Goal: Book appointment/travel/reservation

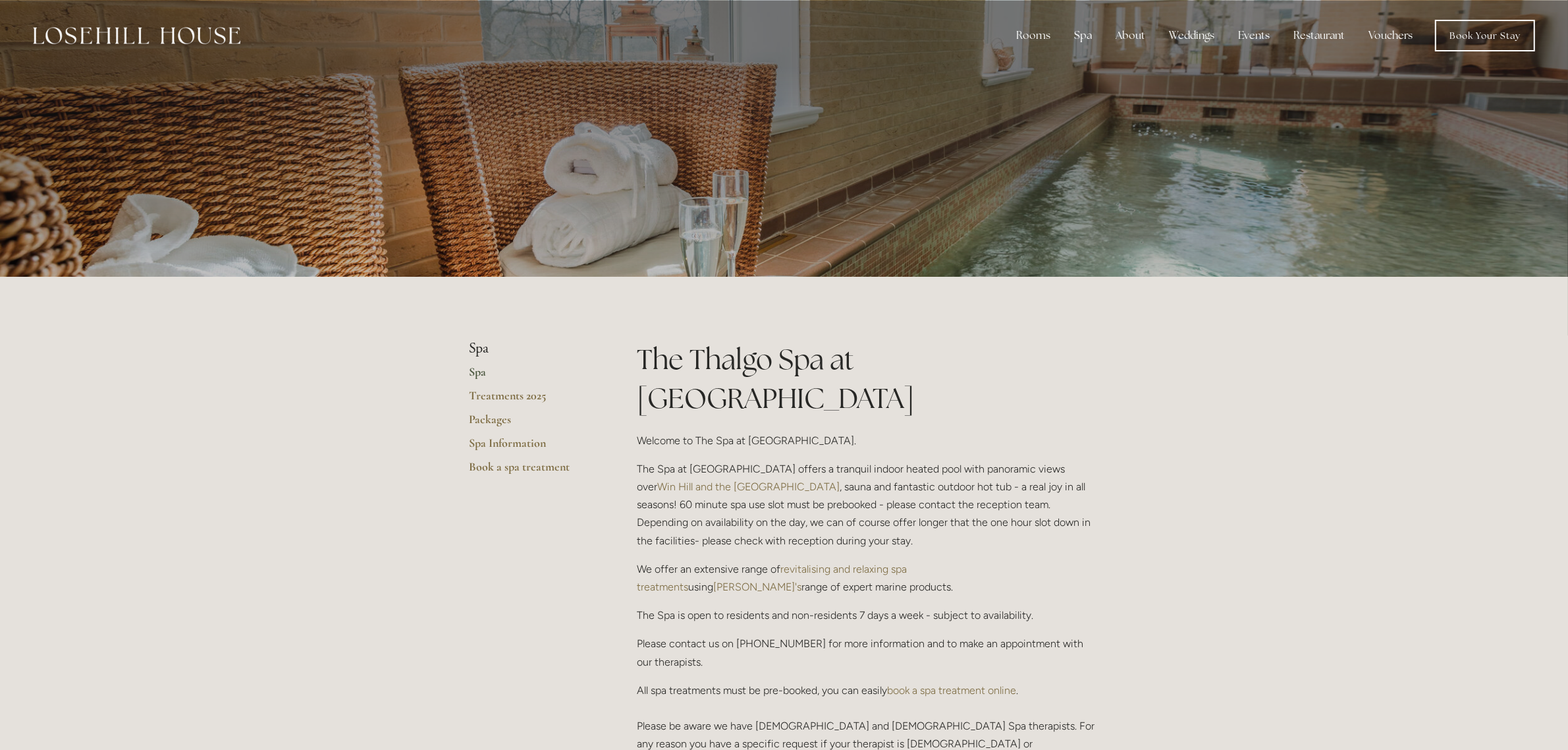
scroll to position [247, 0]
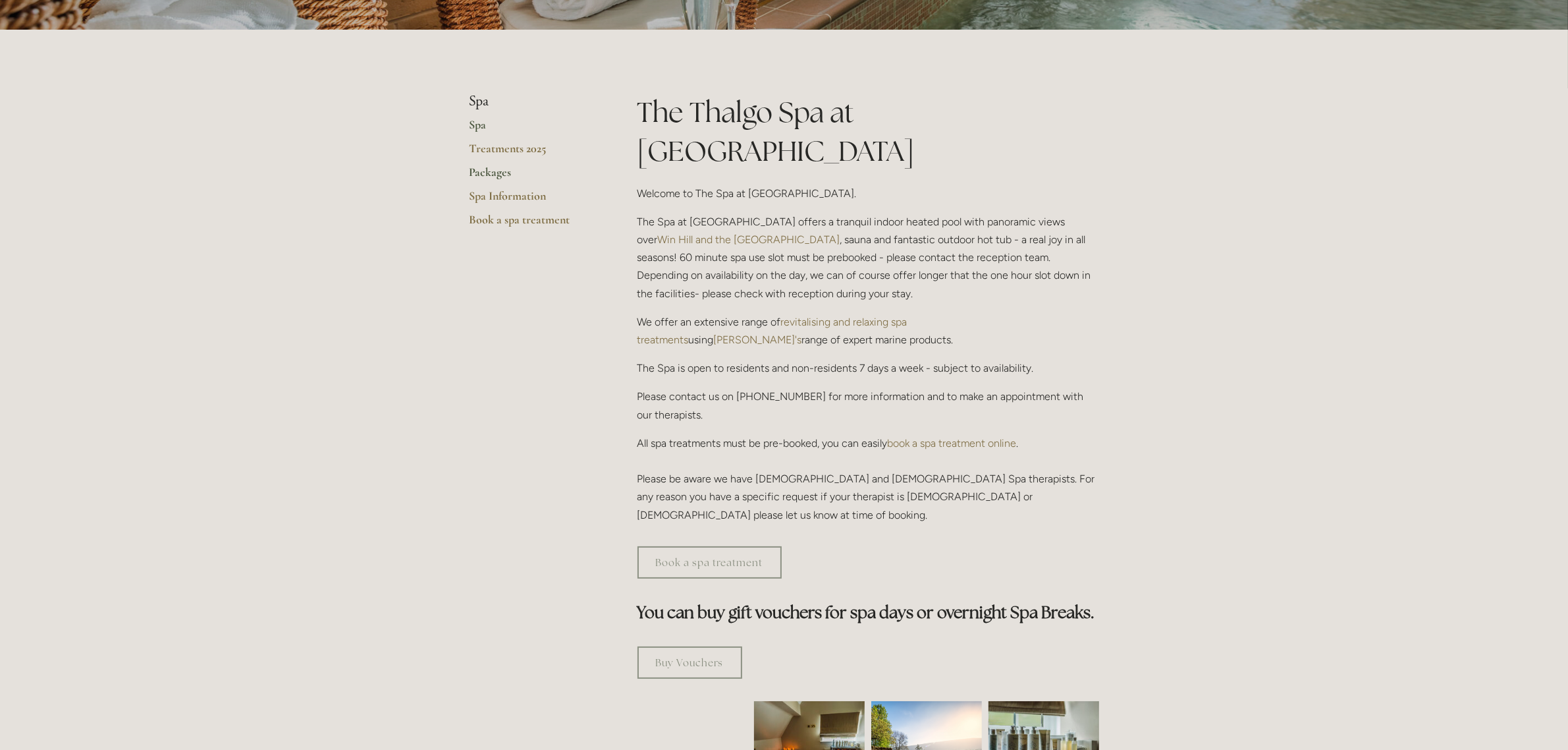
click at [507, 171] on link "Packages" at bounding box center [532, 177] width 126 height 24
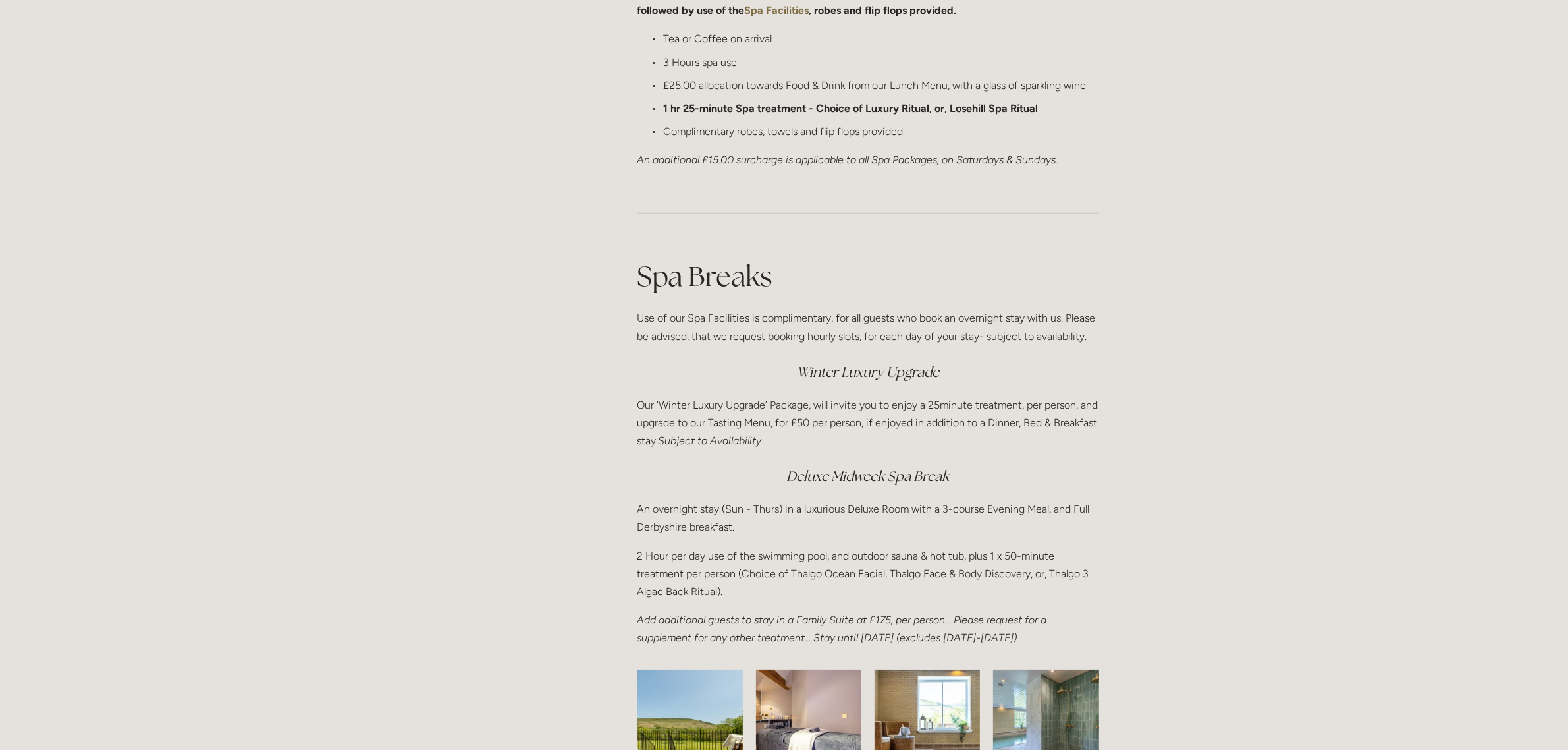
scroll to position [1813, 0]
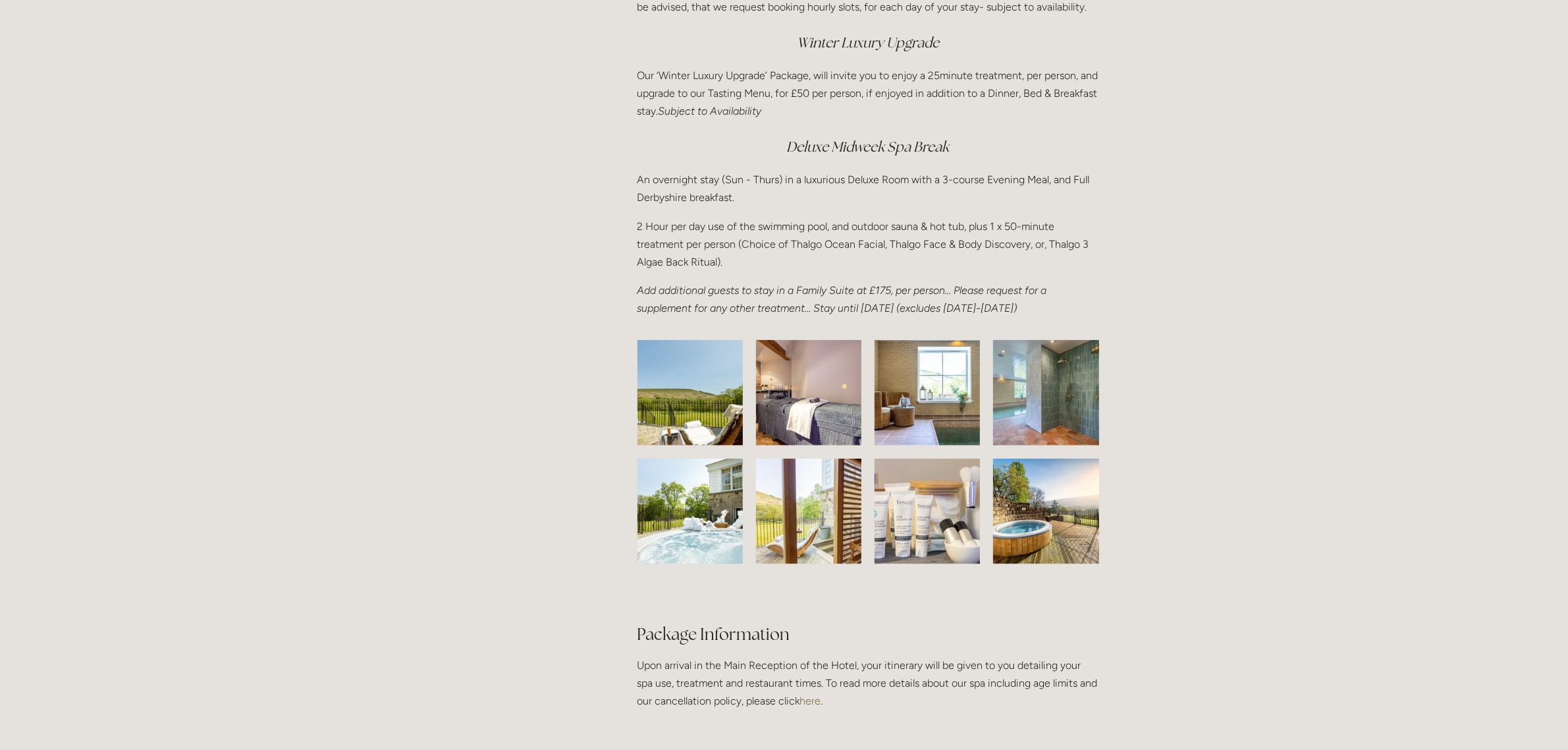
click at [679, 395] on img at bounding box center [690, 392] width 166 height 105
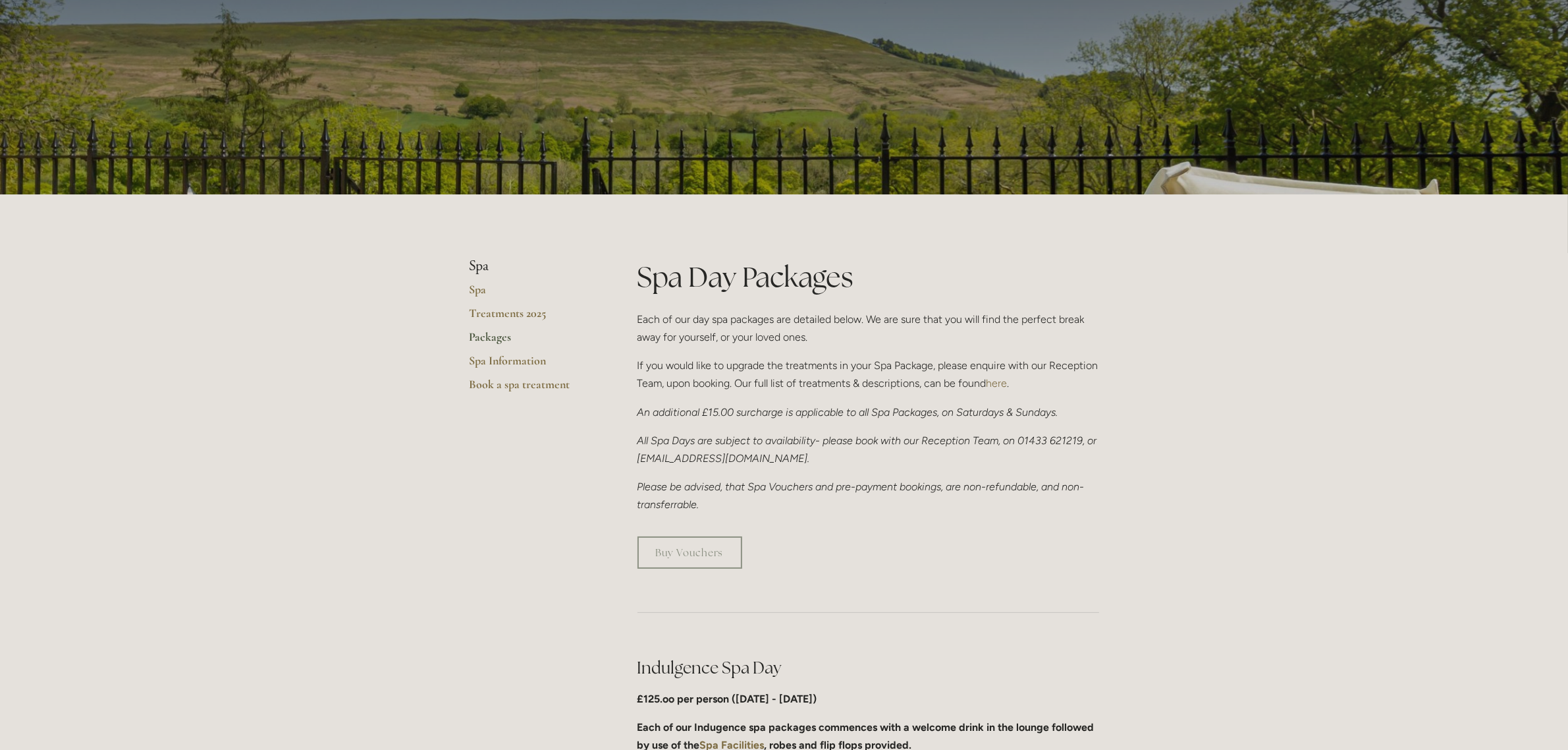
scroll to position [0, 0]
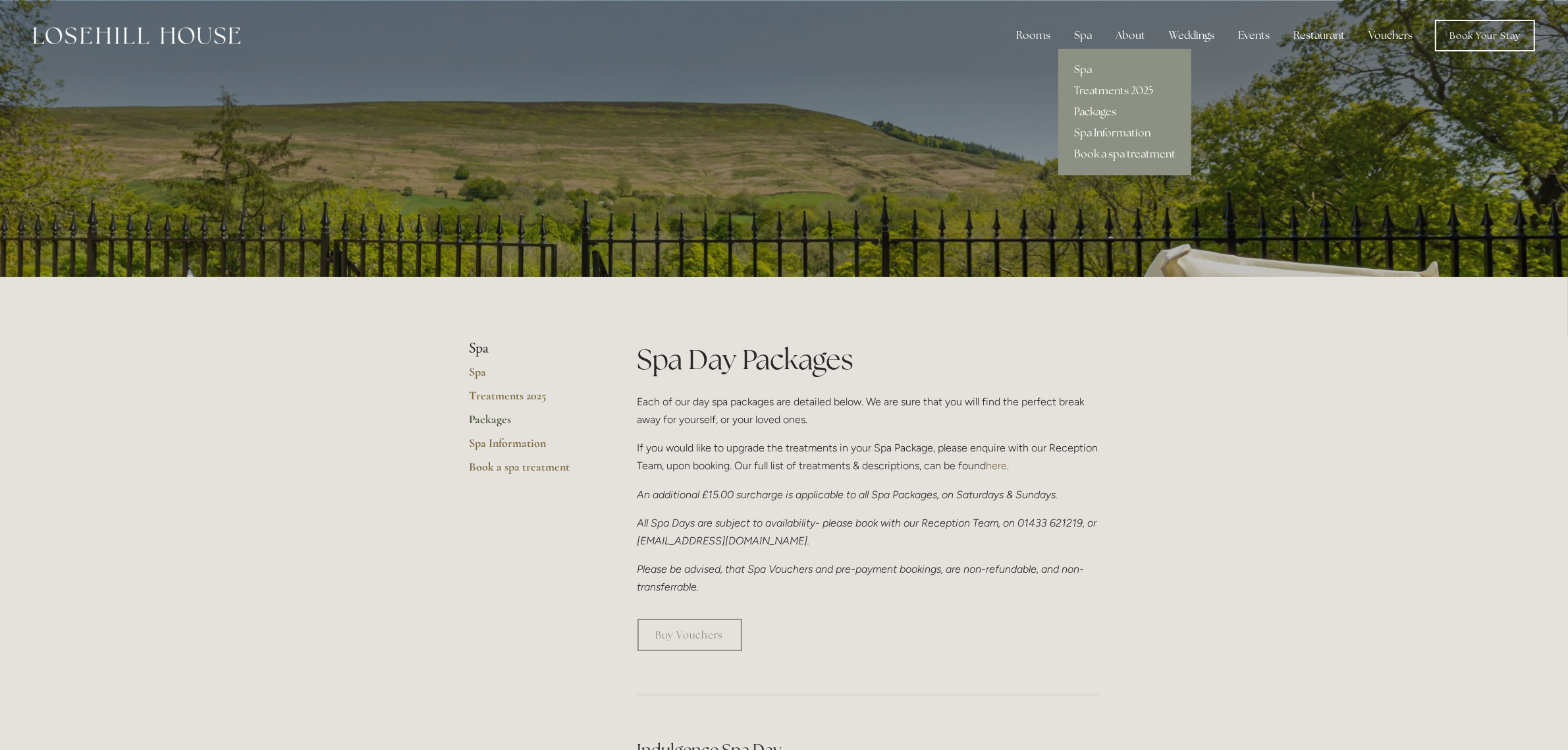
click at [1086, 31] on div "Spa" at bounding box center [1084, 35] width 39 height 27
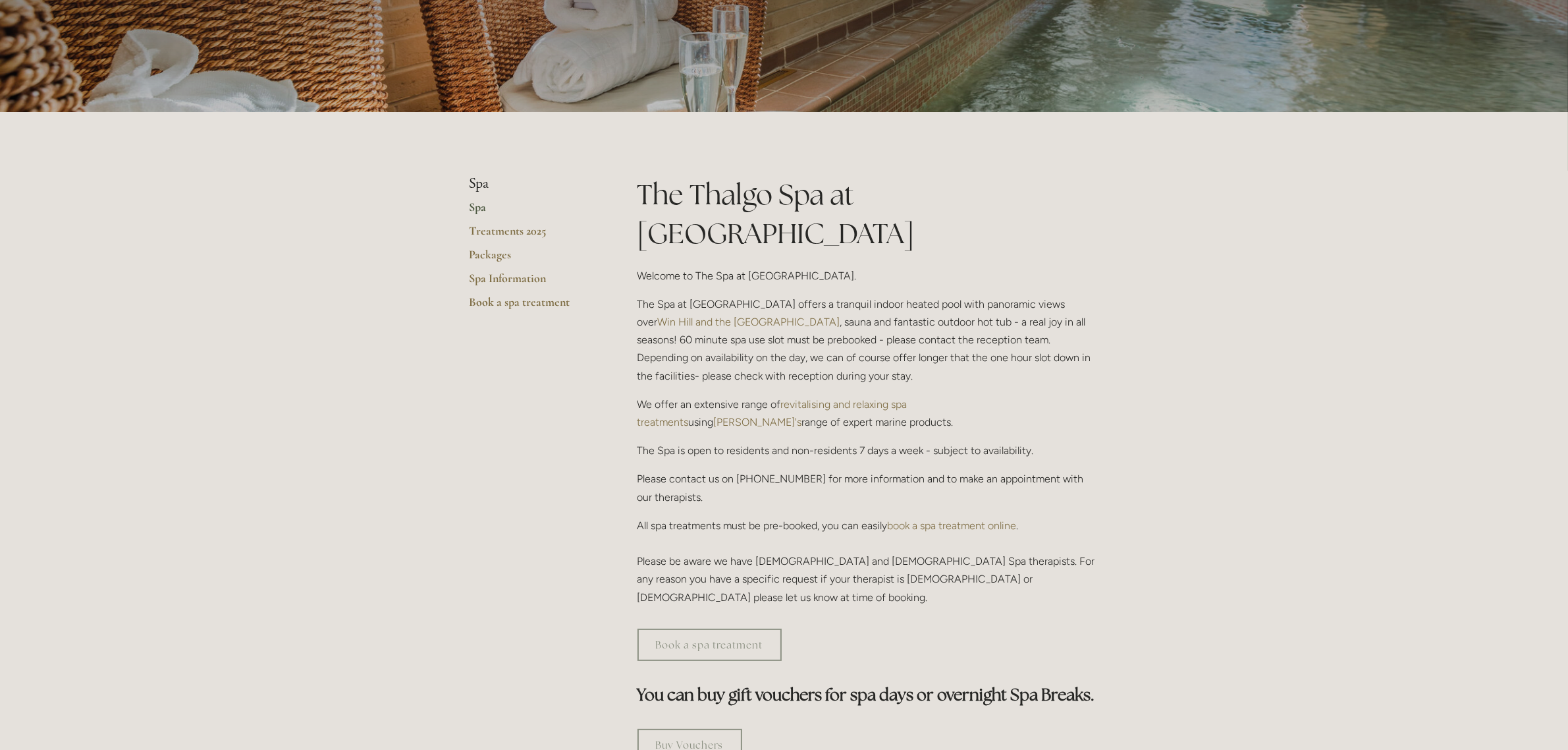
scroll to position [83, 0]
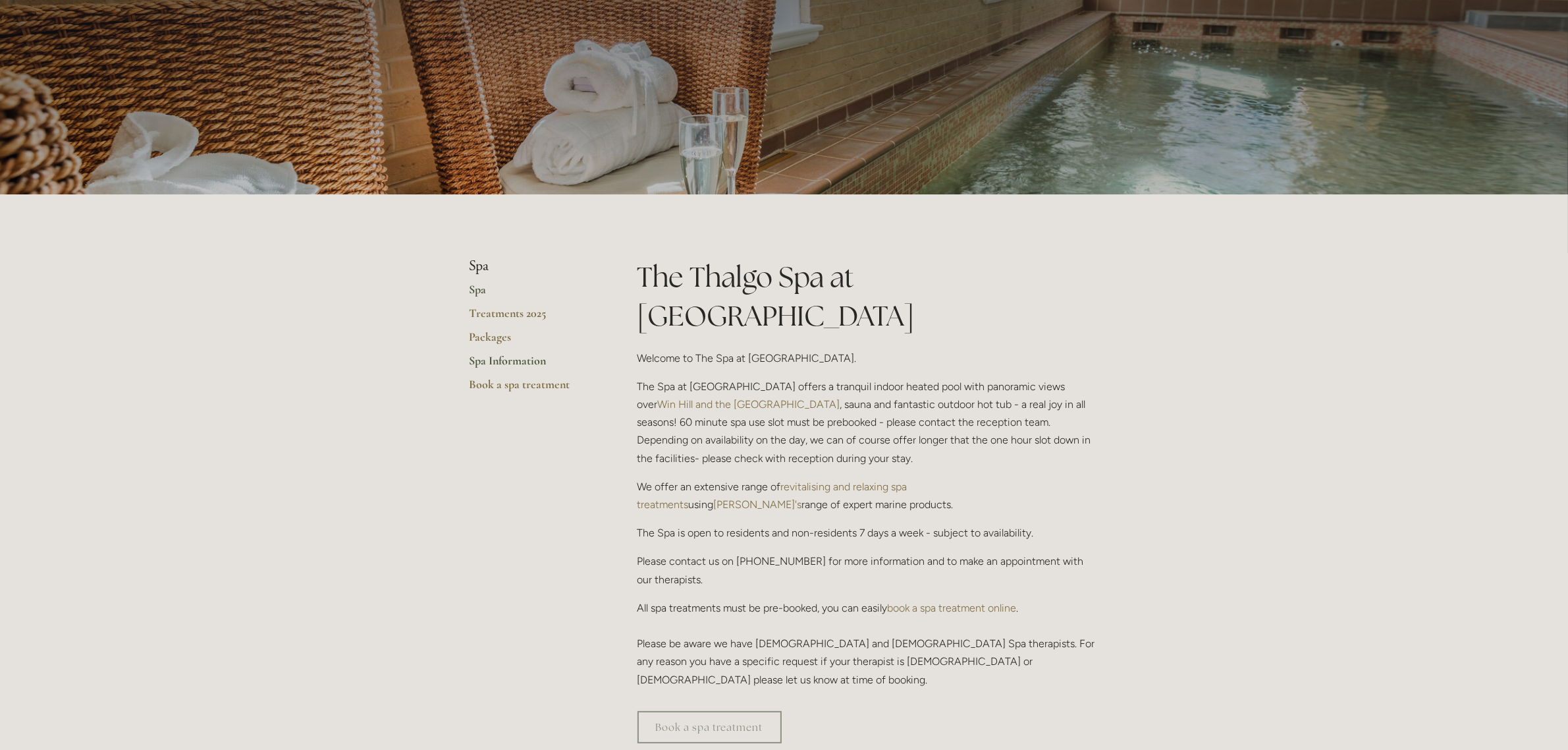
click at [499, 360] on link "Spa Information" at bounding box center [532, 365] width 126 height 24
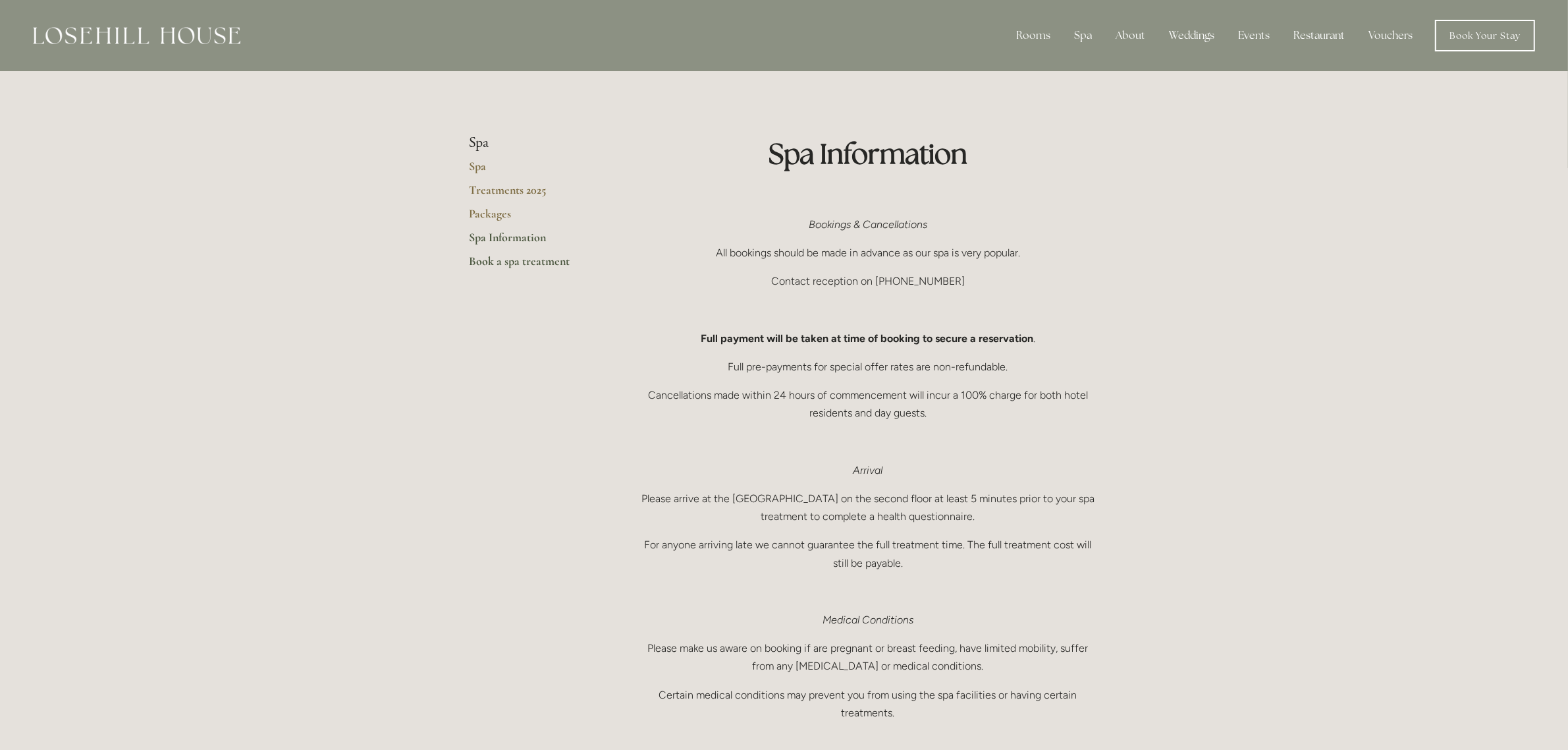
click at [509, 255] on link "Book a spa treatment" at bounding box center [532, 265] width 126 height 24
click at [508, 193] on link "Treatments 2025" at bounding box center [532, 195] width 126 height 24
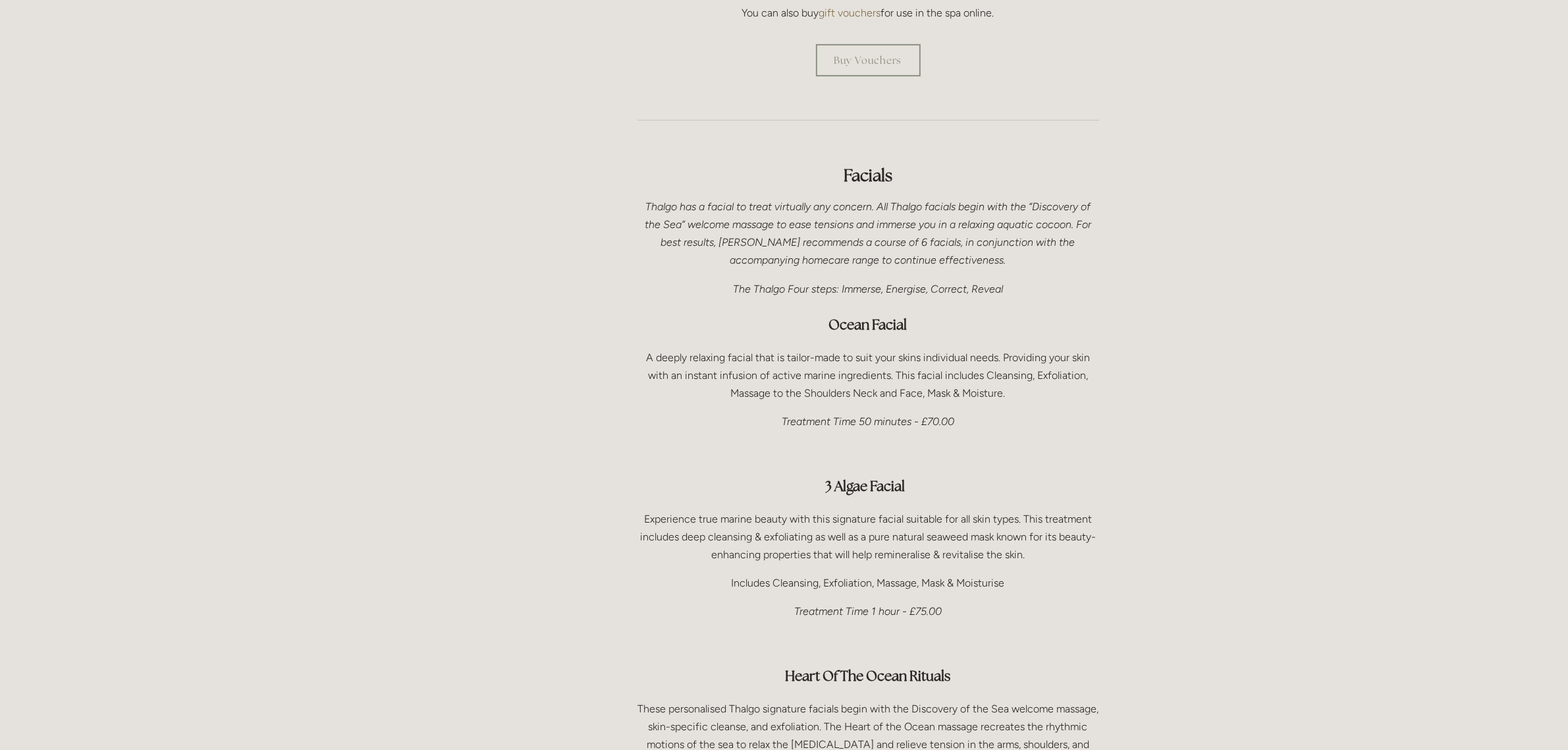
scroll to position [165, 0]
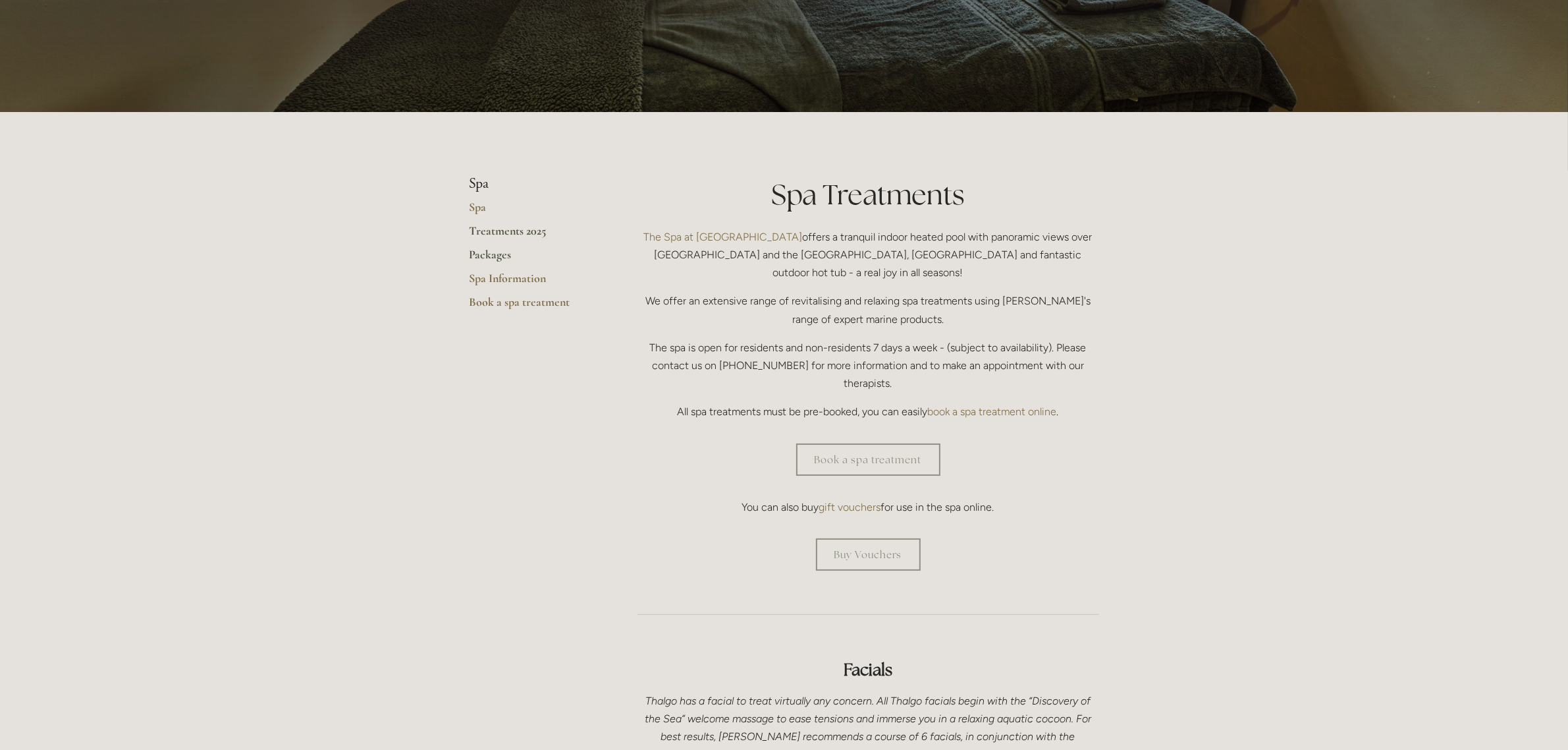
click at [499, 254] on link "Packages" at bounding box center [532, 259] width 126 height 24
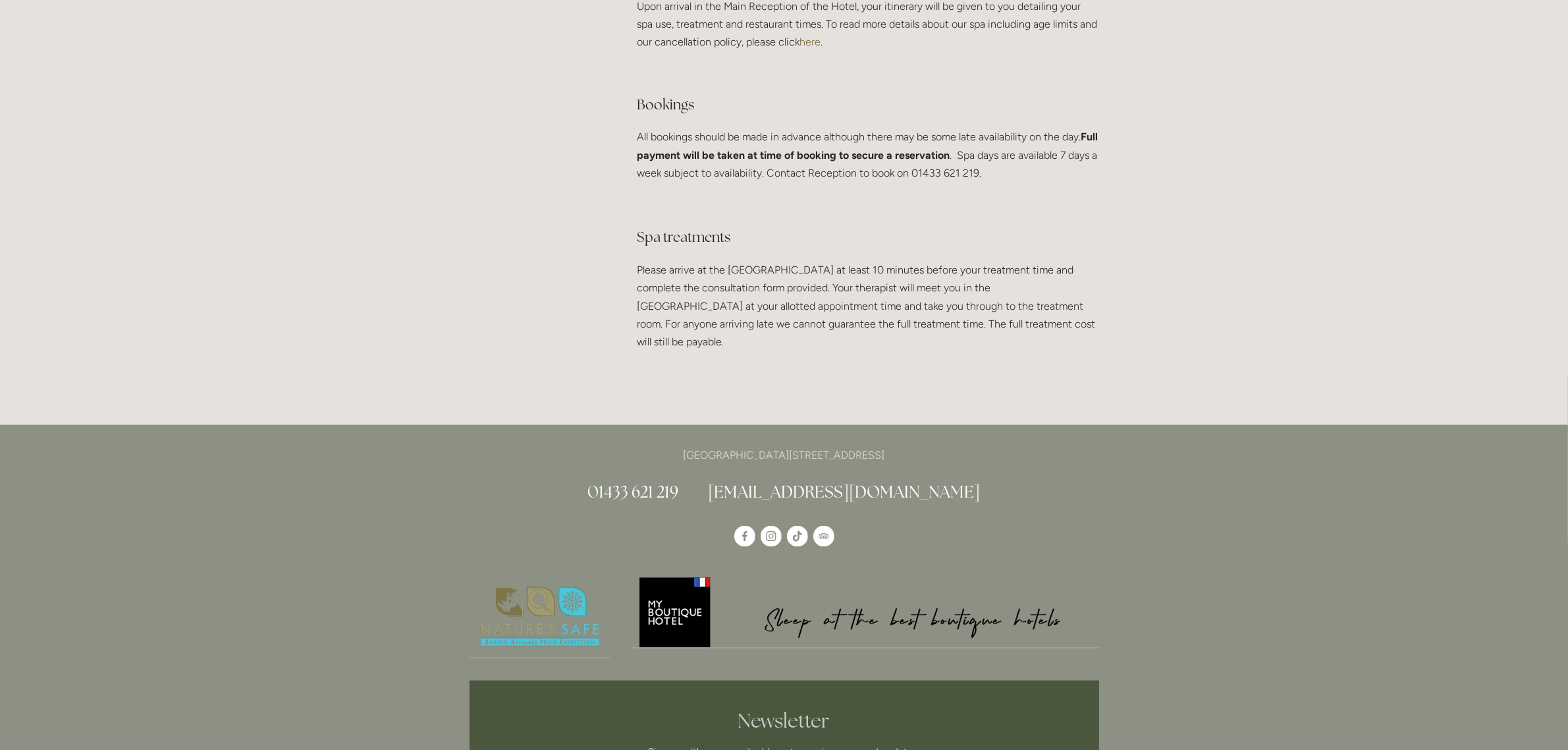
scroll to position [2554, 0]
